Goal: Navigation & Orientation: Find specific page/section

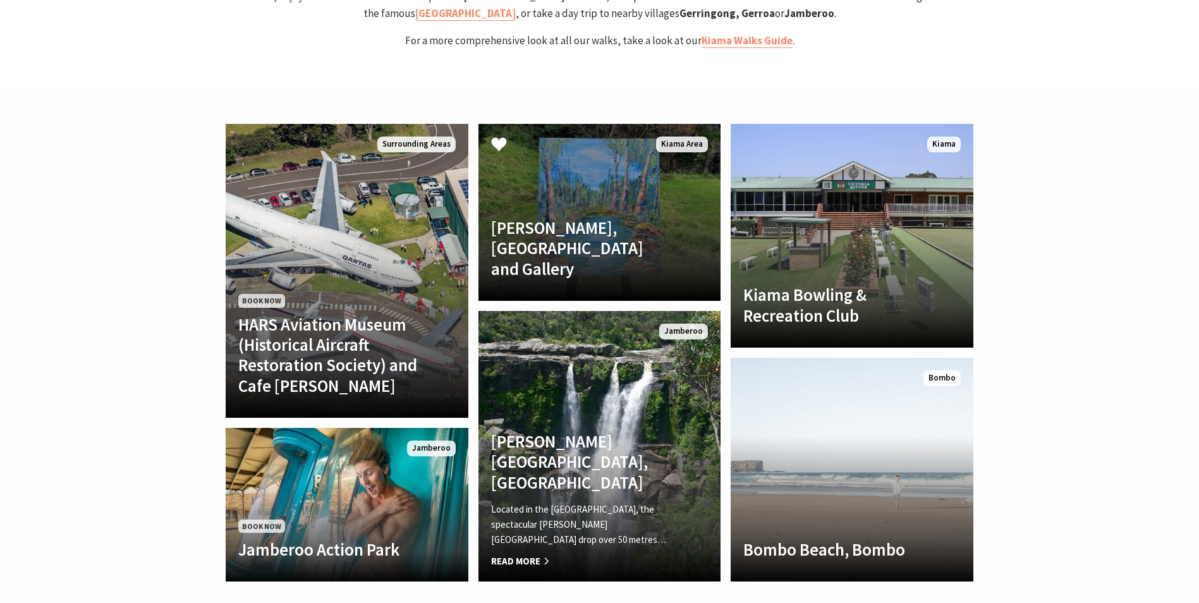
scroll to position [2781, 0]
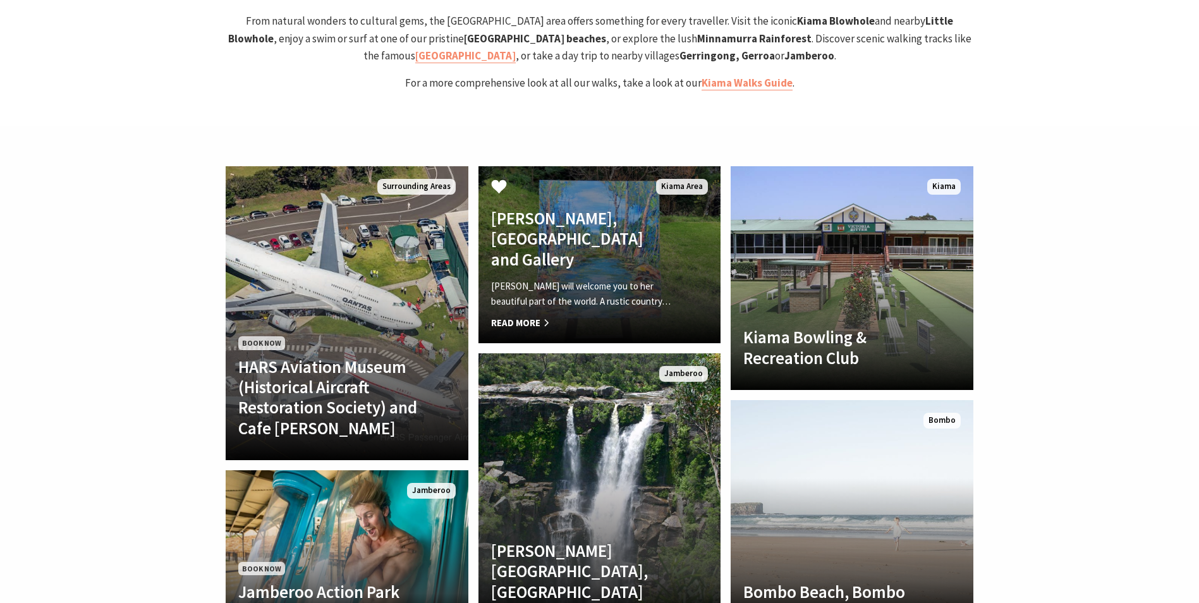
click at [581, 279] on p "[PERSON_NAME] will welcome you to her beautiful part of the world. A rustic cou…" at bounding box center [581, 294] width 181 height 30
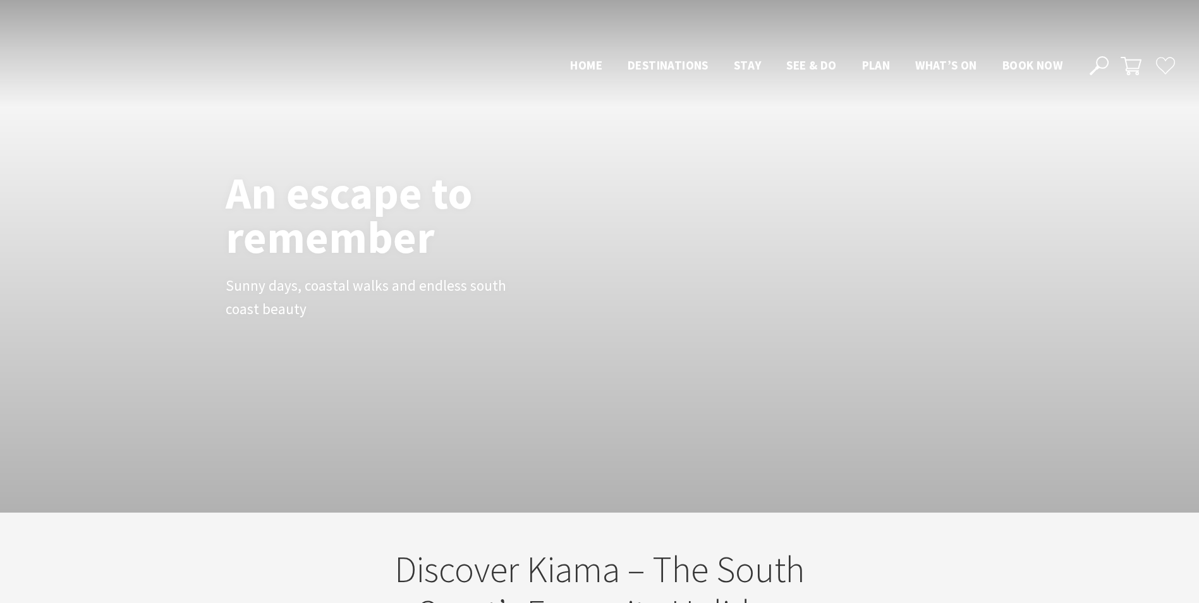
scroll to position [2764, 0]
